Goal: Task Accomplishment & Management: Manage account settings

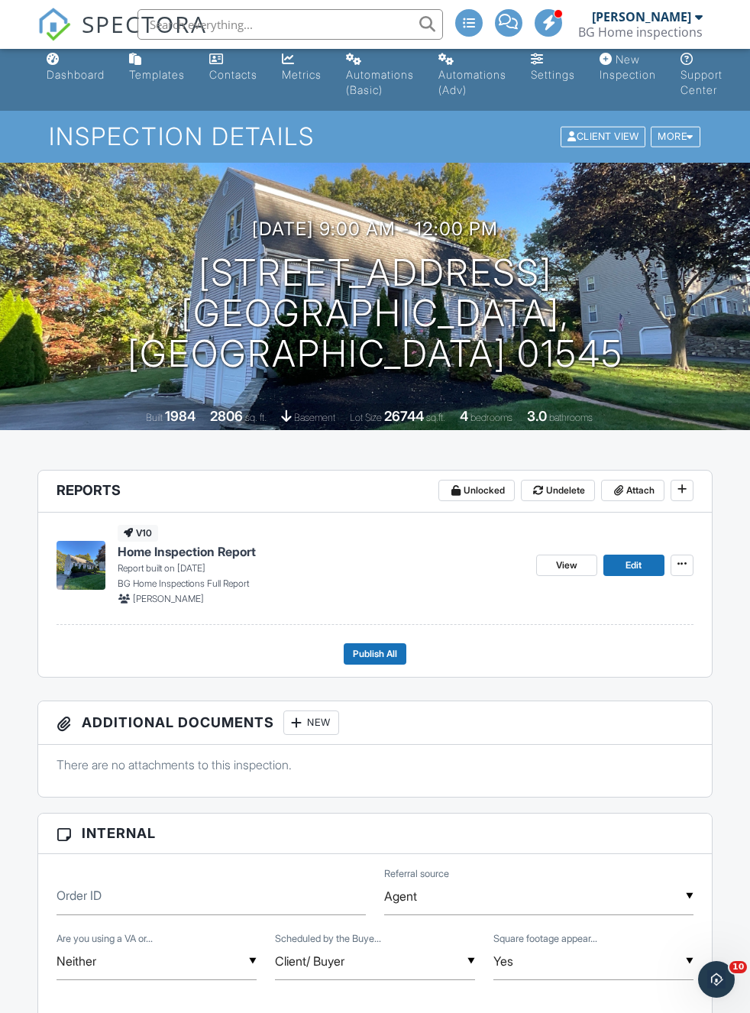
click at [384, 660] on span "Publish All" at bounding box center [375, 654] width 44 height 15
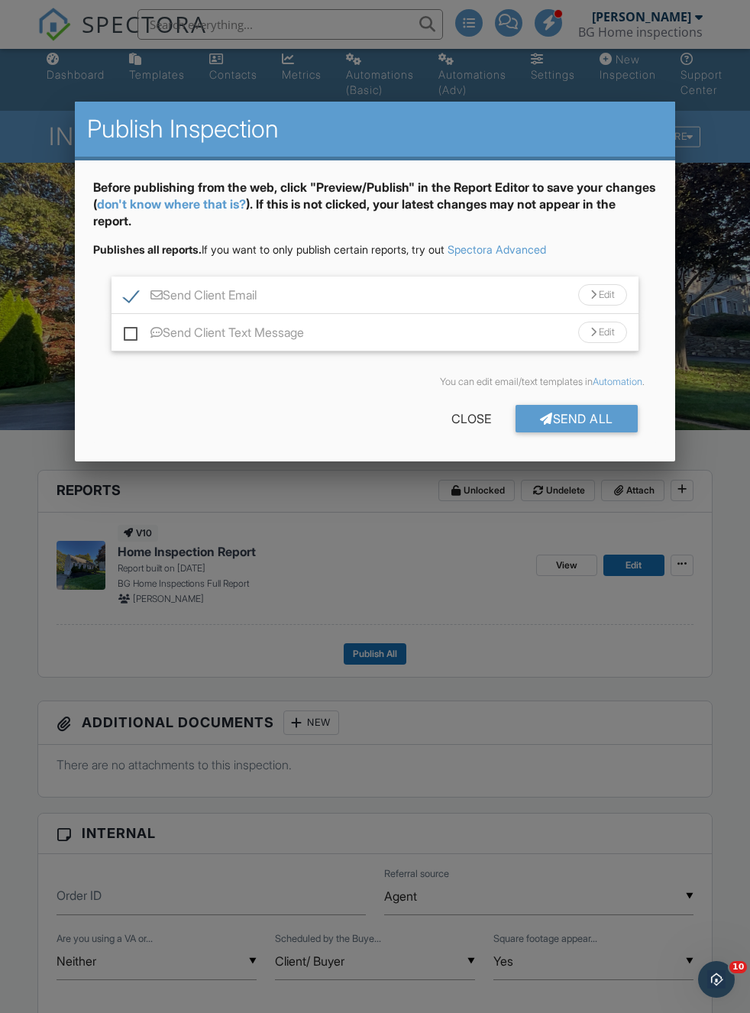
click at [613, 300] on div "Edit" at bounding box center [603, 294] width 49 height 21
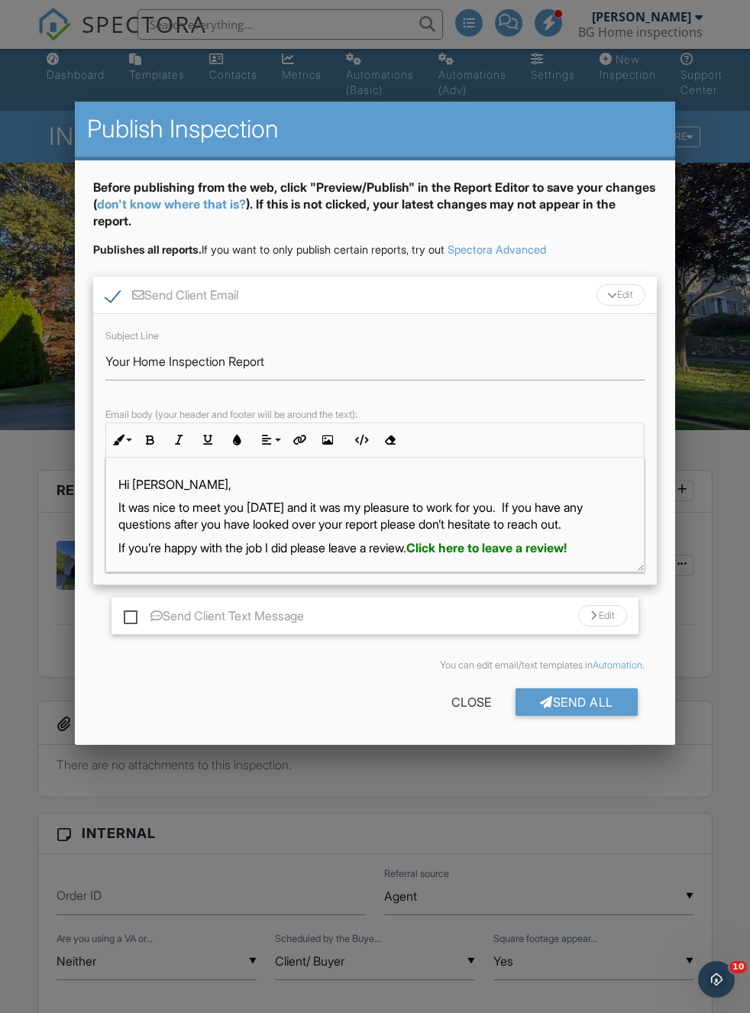
click at [503, 509] on p "It was nice to meet you [DATE] and it was my pleasure to work for you. If you h…" at bounding box center [375, 516] width 514 height 34
click at [141, 500] on p "thanks for having me back for your third inspection.. If you have any questions…" at bounding box center [375, 516] width 514 height 34
click at [417, 507] on p "Thanks for having me back for your third inspection.. If you have any questions…" at bounding box center [375, 516] width 514 height 34
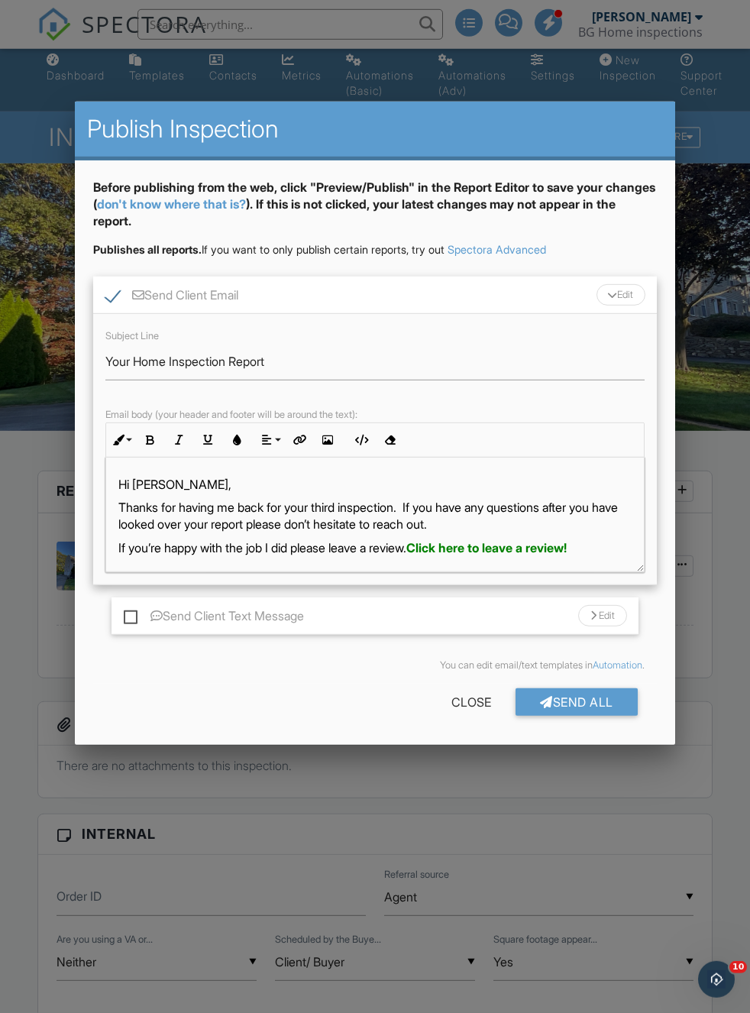
click at [615, 294] on div "Edit" at bounding box center [621, 294] width 49 height 21
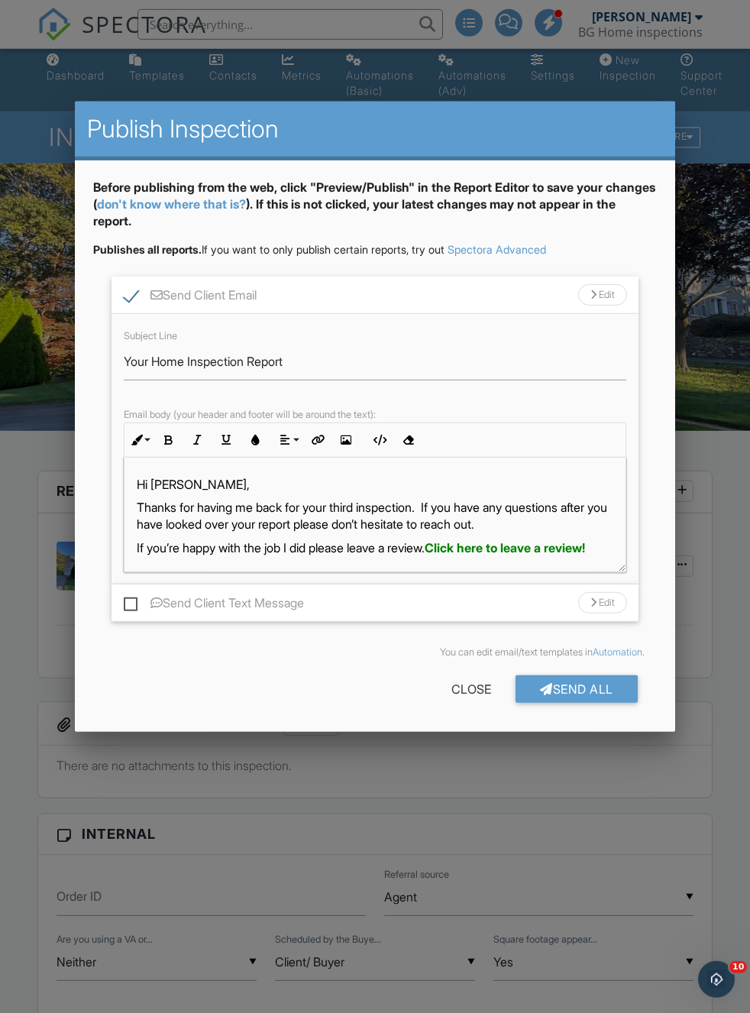
scroll to position [9, 0]
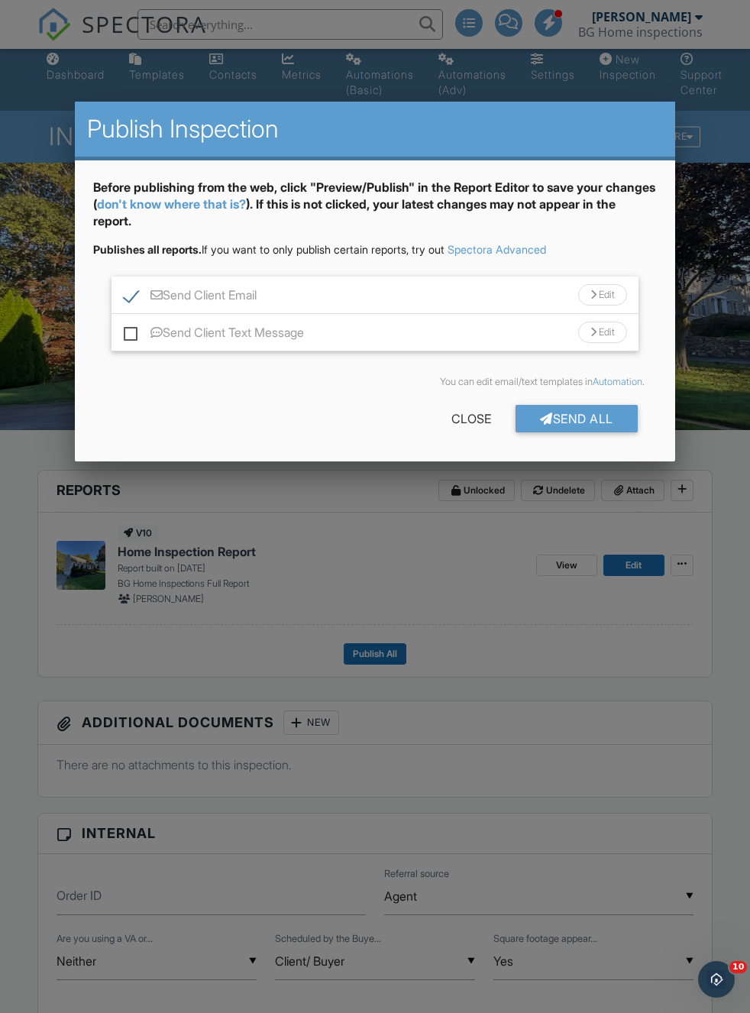
click at [610, 297] on div "Edit" at bounding box center [603, 294] width 49 height 21
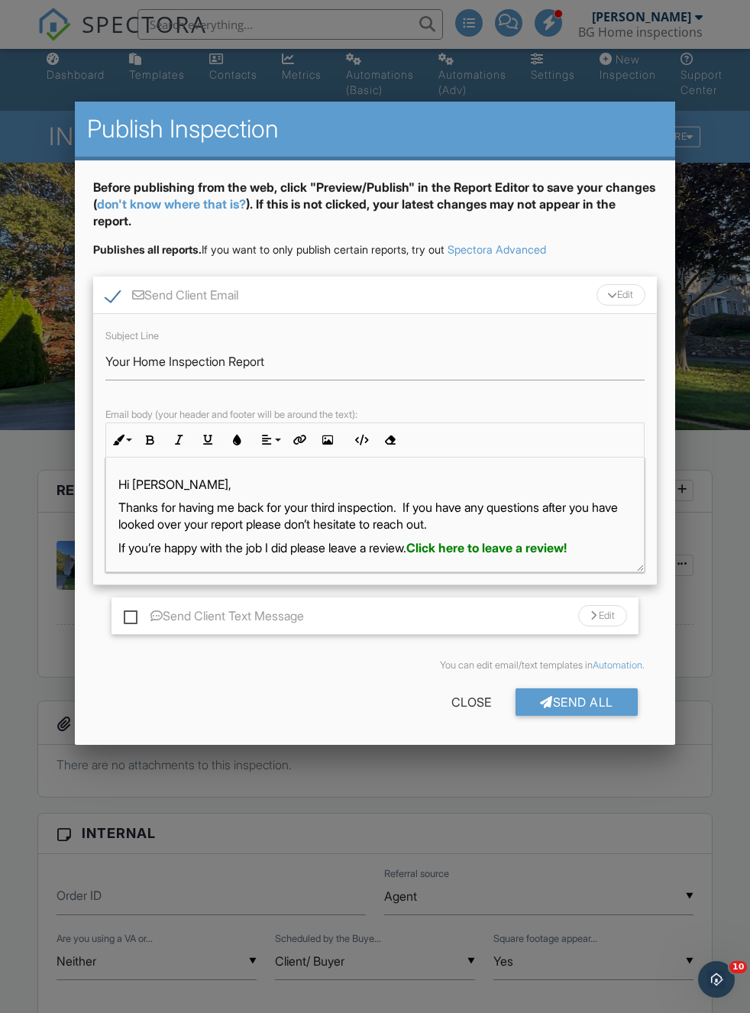
click at [618, 287] on div "Edit" at bounding box center [621, 294] width 49 height 21
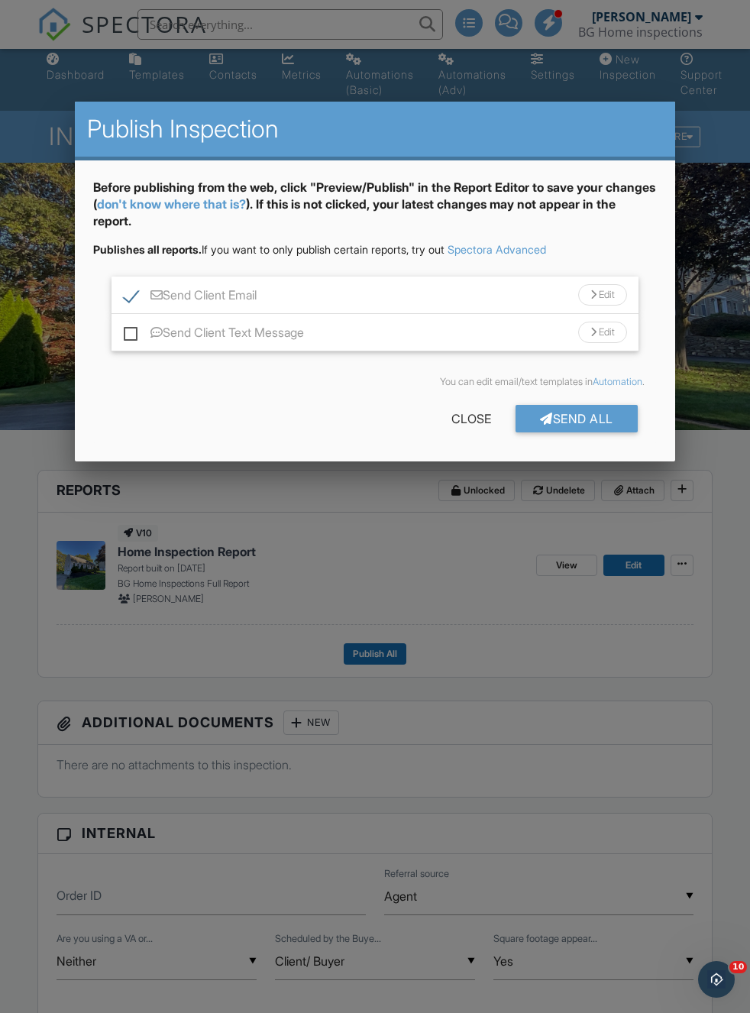
click at [598, 420] on div "Send All" at bounding box center [577, 419] width 122 height 28
